Goal: Information Seeking & Learning: Learn about a topic

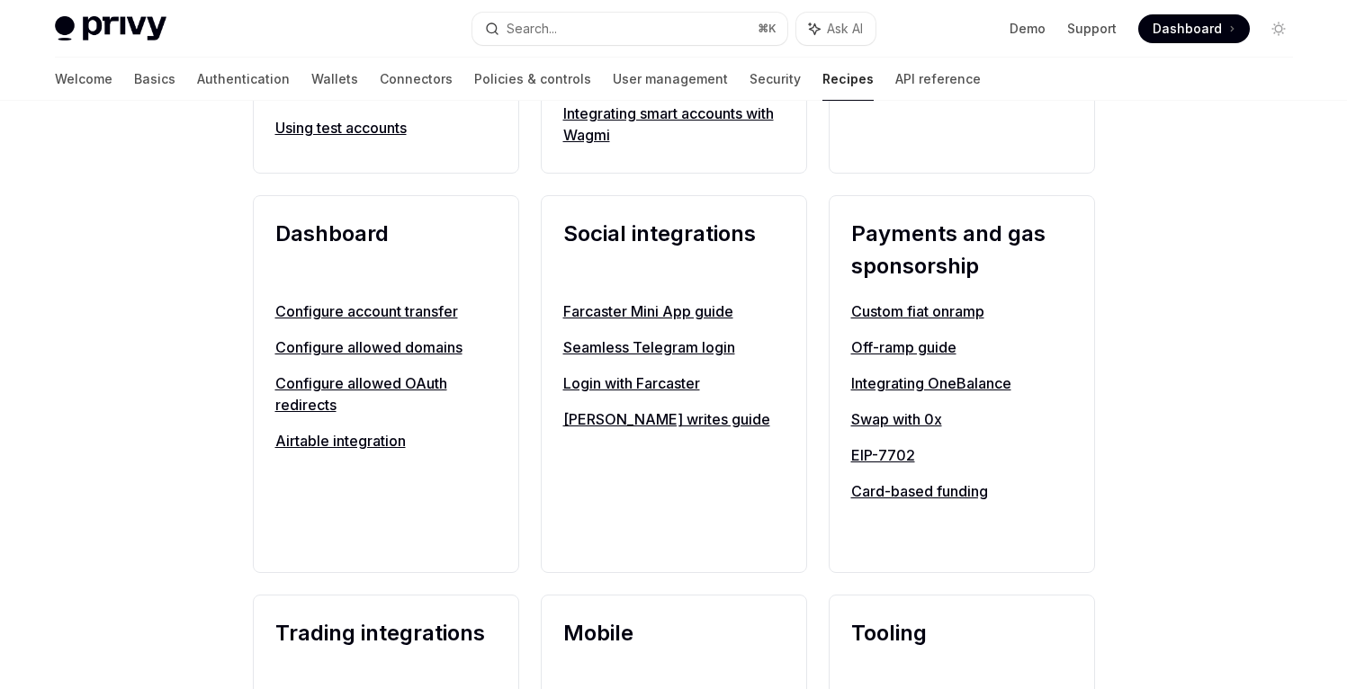
scroll to position [1033, 0]
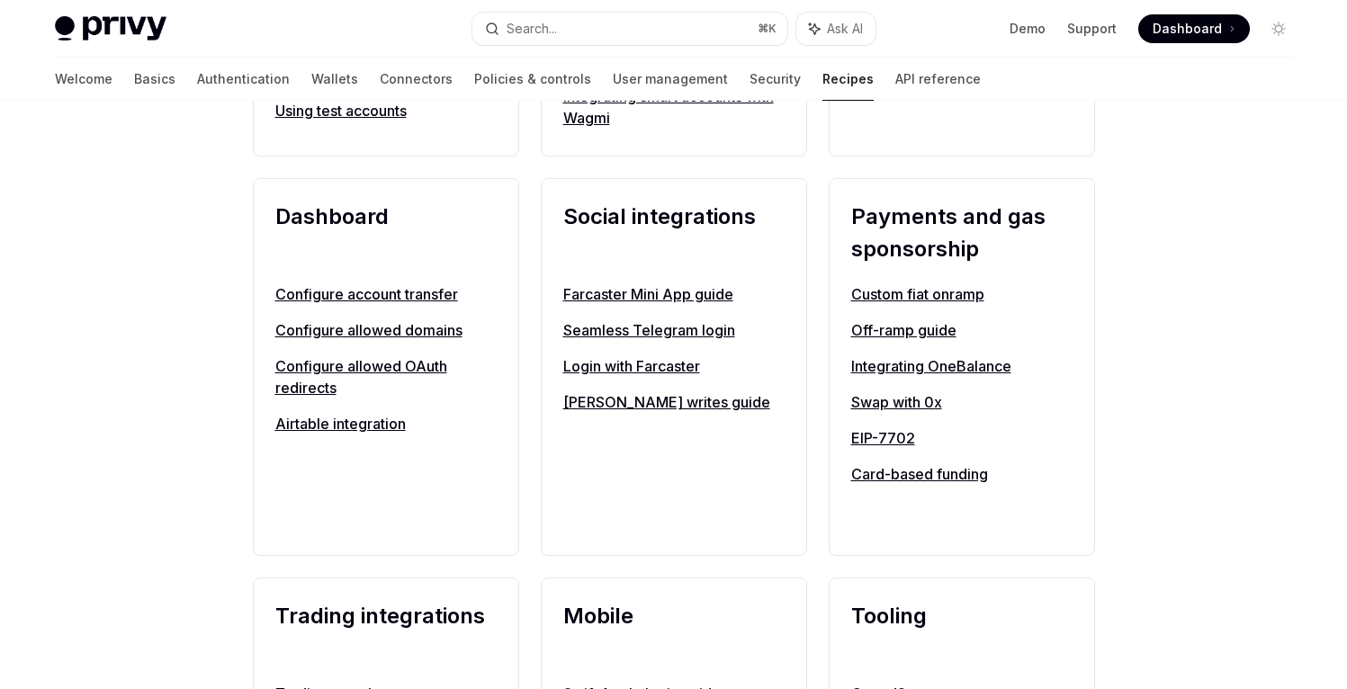
click at [933, 474] on link "Card-based funding" at bounding box center [961, 475] width 221 height 22
type textarea "*"
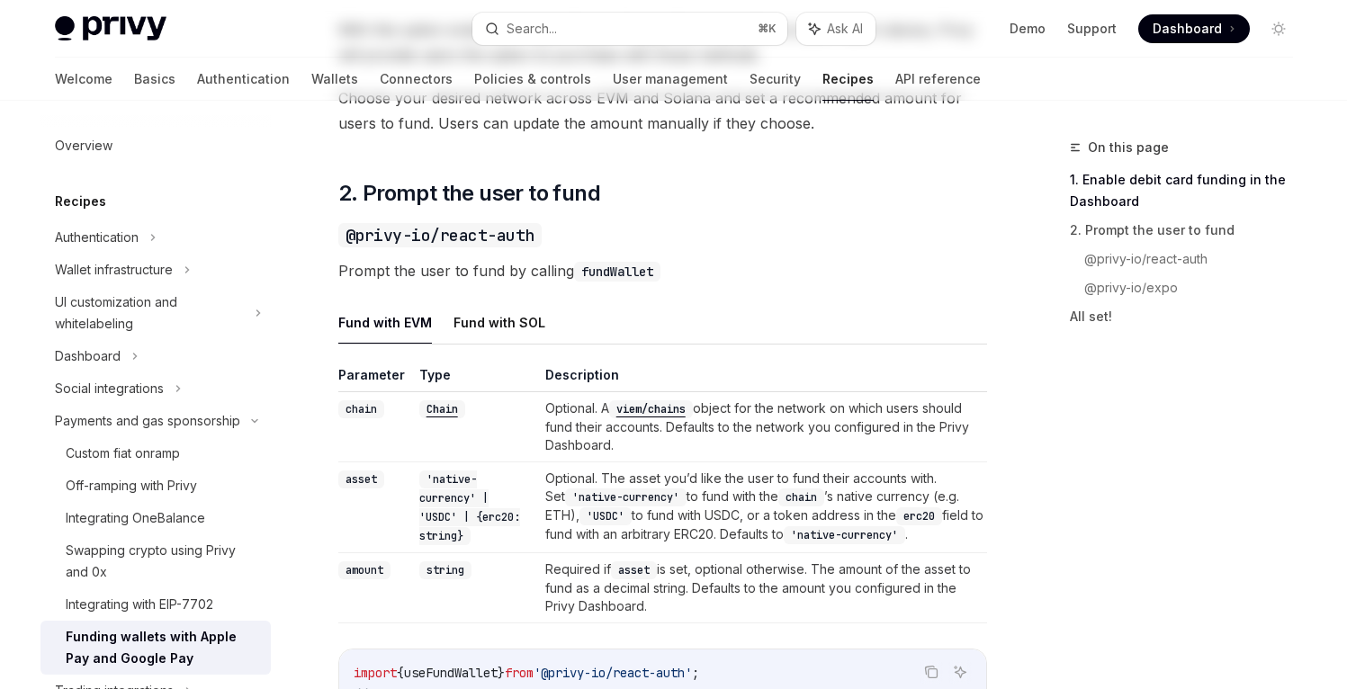
scroll to position [238, 0]
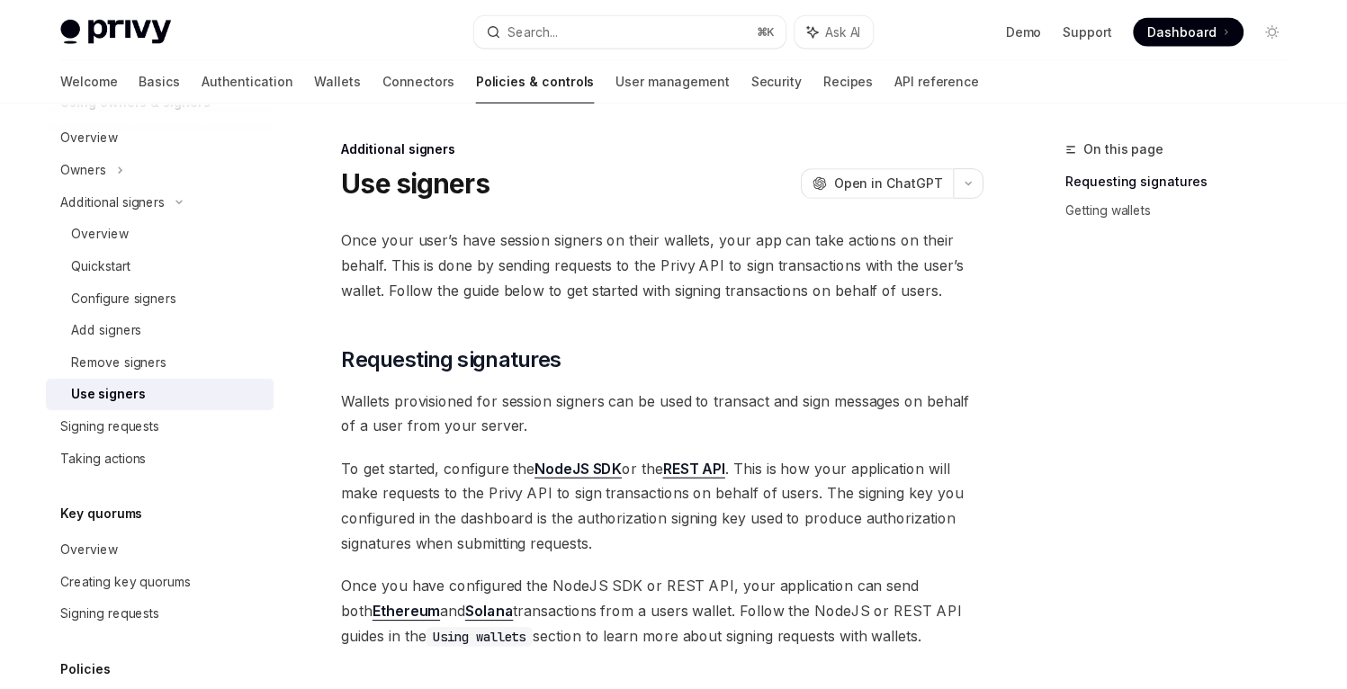
scroll to position [35, 0]
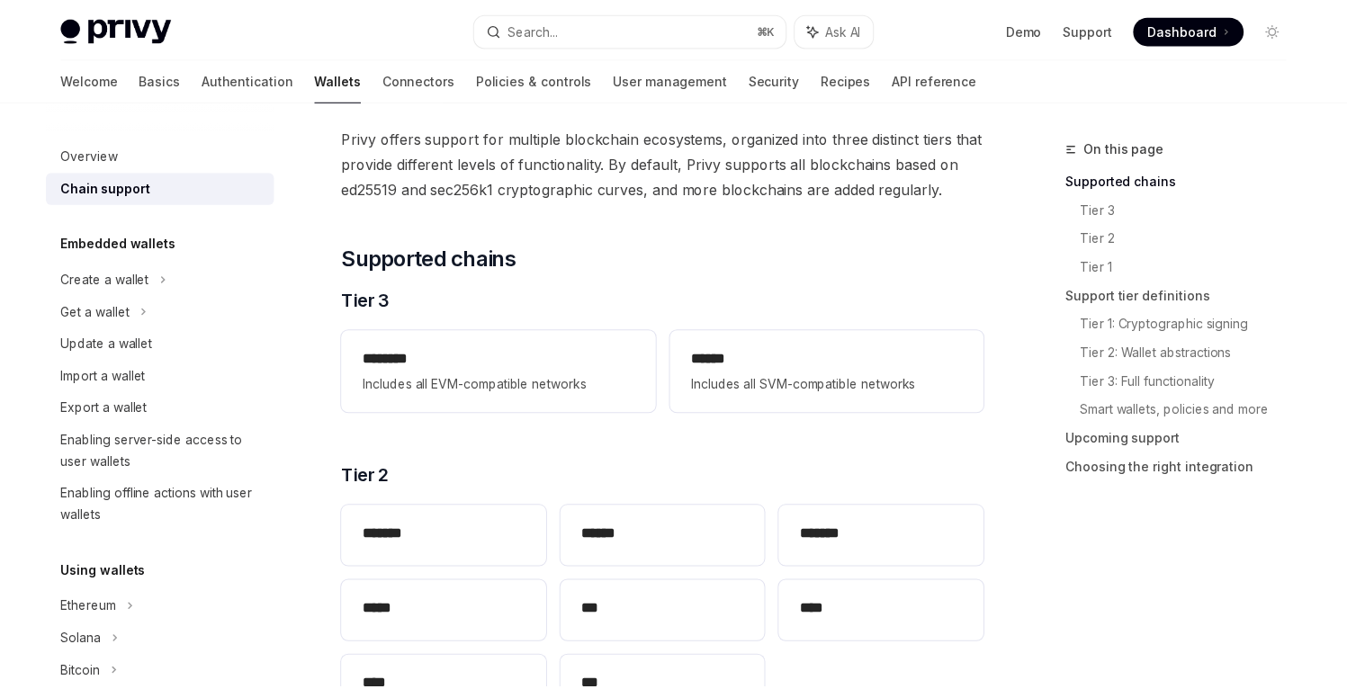
scroll to position [14, 0]
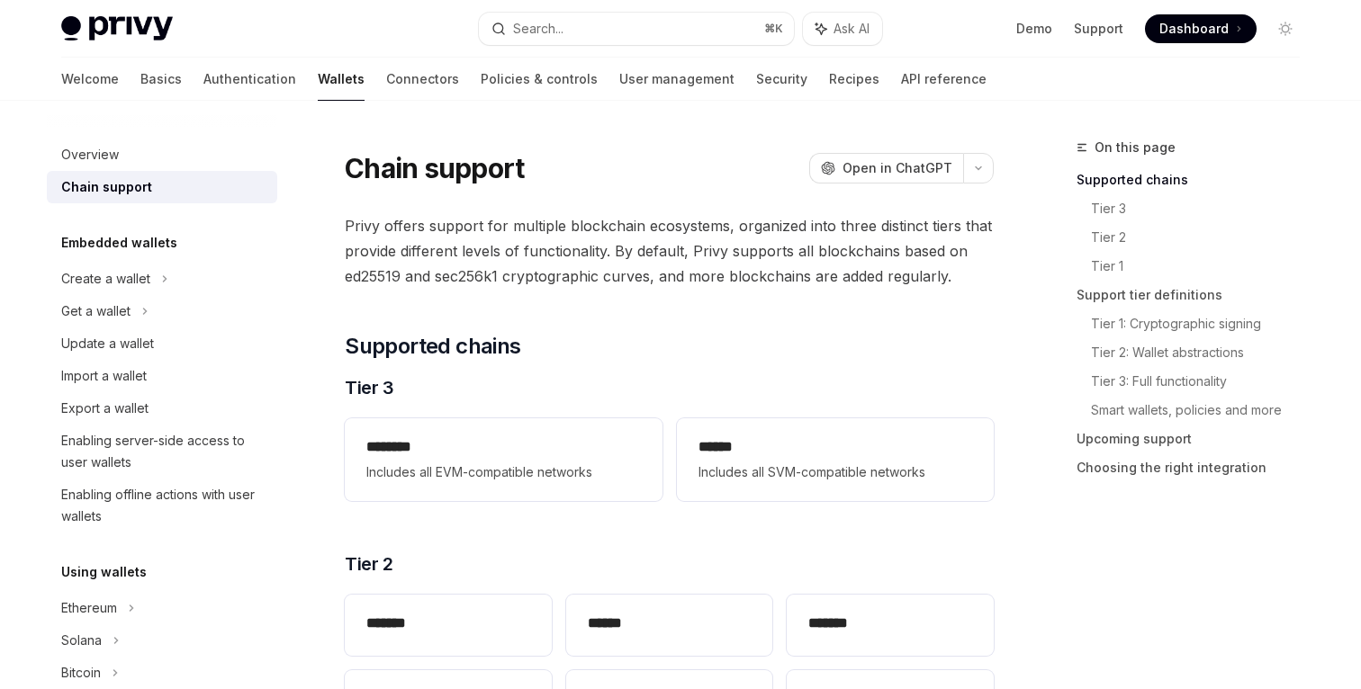
click at [284, 92] on div "Welcome Basics Authentication Wallets Connectors Policies & controls User manag…" at bounding box center [523, 79] width 925 height 43
click at [284, 91] on div "Welcome Basics Authentication Wallets Connectors Policies & controls User manag…" at bounding box center [517, 79] width 925 height 43
click at [134, 73] on link "Basics" at bounding box center [154, 79] width 41 height 43
type textarea "*"
